Goal: Transaction & Acquisition: Purchase product/service

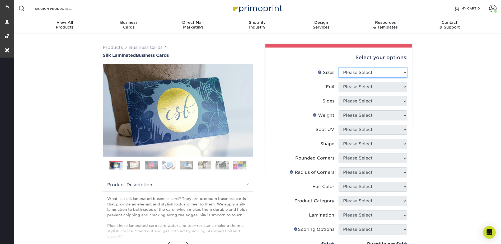
drag, startPoint x: 354, startPoint y: 70, endPoint x: 355, endPoint y: 76, distance: 6.1
click at [354, 70] on select "Please Select 1.5" x 3.5" - Mini 1.75" x 3.5" - Mini 2" x 2" - Square 2" x 3" -…" at bounding box center [373, 73] width 69 height 10
select select "2.00x3.50"
click at [339, 68] on select "Please Select 1.5" x 3.5" - Mini 1.75" x 3.5" - Mini 2" x 2" - Square 2" x 3" -…" at bounding box center [373, 73] width 69 height 10
drag, startPoint x: 349, startPoint y: 84, endPoint x: 350, endPoint y: 91, distance: 6.7
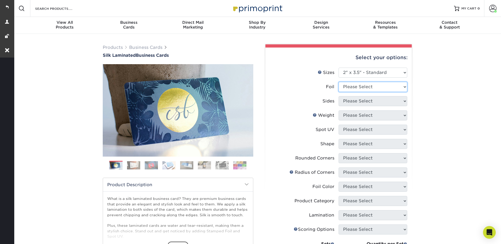
click at [349, 84] on select "Please Select Yes No" at bounding box center [373, 87] width 69 height 10
select select "0"
click at [339, 82] on select "Please Select Yes No" at bounding box center [373, 87] width 69 height 10
click at [351, 103] on select "Please Select Print Both Sides Print Front Only" at bounding box center [373, 101] width 69 height 10
select select "13abbda7-1d64-4f25-8bb2-c179b224825d"
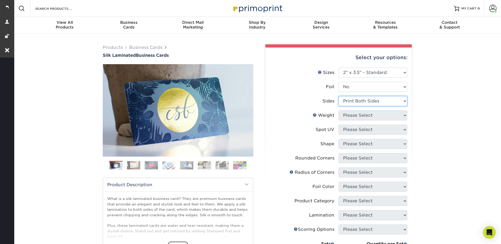
click at [339, 96] on select "Please Select Print Both Sides Print Front Only" at bounding box center [373, 101] width 69 height 10
drag, startPoint x: 347, startPoint y: 114, endPoint x: 348, endPoint y: 121, distance: 7.5
click at [347, 114] on select "Please Select 16PT" at bounding box center [373, 115] width 69 height 10
select select "16PT"
click at [339, 110] on select "Please Select 16PT" at bounding box center [373, 115] width 69 height 10
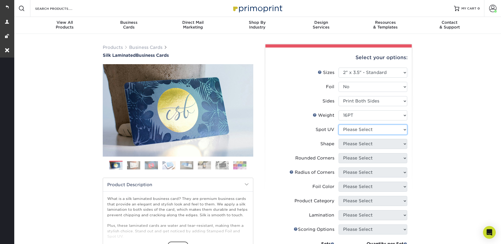
drag, startPoint x: 348, startPoint y: 127, endPoint x: 349, endPoint y: 133, distance: 6.4
click at [348, 127] on select "Please Select No Spot UV Front and Back (Both Sides) Front Only Back Only" at bounding box center [373, 130] width 69 height 10
select select "3"
click at [339, 125] on select "Please Select No Spot UV Front and Back (Both Sides) Front Only Back Only" at bounding box center [373, 130] width 69 height 10
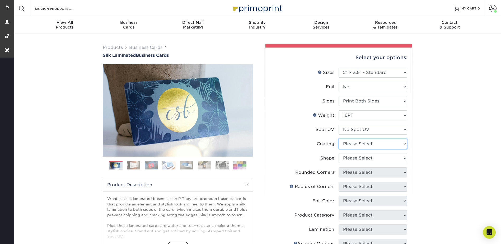
click at [349, 144] on select at bounding box center [373, 144] width 69 height 10
select select "3e7618de-abca-4bda-9f97-8b9129e913d8"
click at [339, 139] on select at bounding box center [373, 144] width 69 height 10
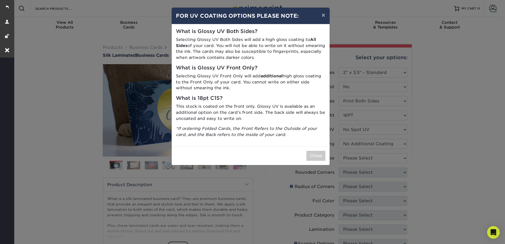
click at [350, 157] on div "× FOR UV COATING OPTIONS PLEASE NOTE: What is Glossy UV Both Sides? Selecting G…" at bounding box center [252, 122] width 505 height 244
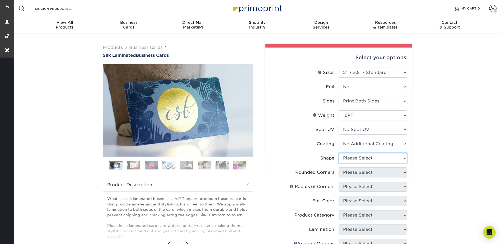
click at [350, 159] on select "Please Select Standard Oval" at bounding box center [373, 158] width 69 height 10
select select "standard"
click at [339, 153] on select "Please Select Standard Oval" at bounding box center [373, 158] width 69 height 10
drag, startPoint x: 352, startPoint y: 173, endPoint x: 353, endPoint y: 178, distance: 5.6
click at [352, 173] on select "Please Select Yes - Round 2 Corners Yes - Round 4 Corners No" at bounding box center [373, 173] width 69 height 10
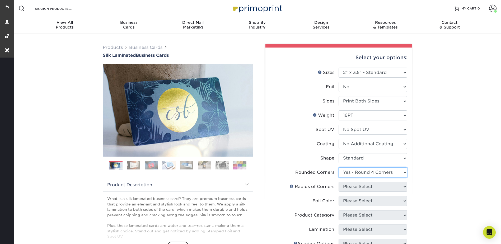
click at [339, 168] on select "Please Select Yes - Round 2 Corners Yes - Round 4 Corners No" at bounding box center [373, 173] width 69 height 10
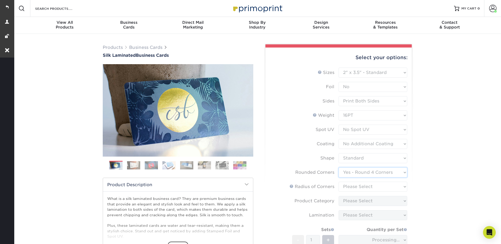
scroll to position [132, 0]
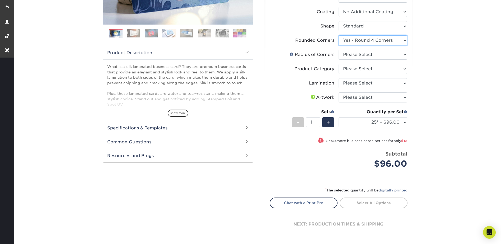
click at [351, 40] on select "Please Select Yes - Round 2 Corners Yes - Round 4 Corners No" at bounding box center [373, 40] width 69 height 10
select select "0"
click at [339, 35] on select "Please Select Yes - Round 2 Corners Yes - Round 4 Corners No" at bounding box center [373, 40] width 69 height 10
